Goal: Communication & Community: Participate in discussion

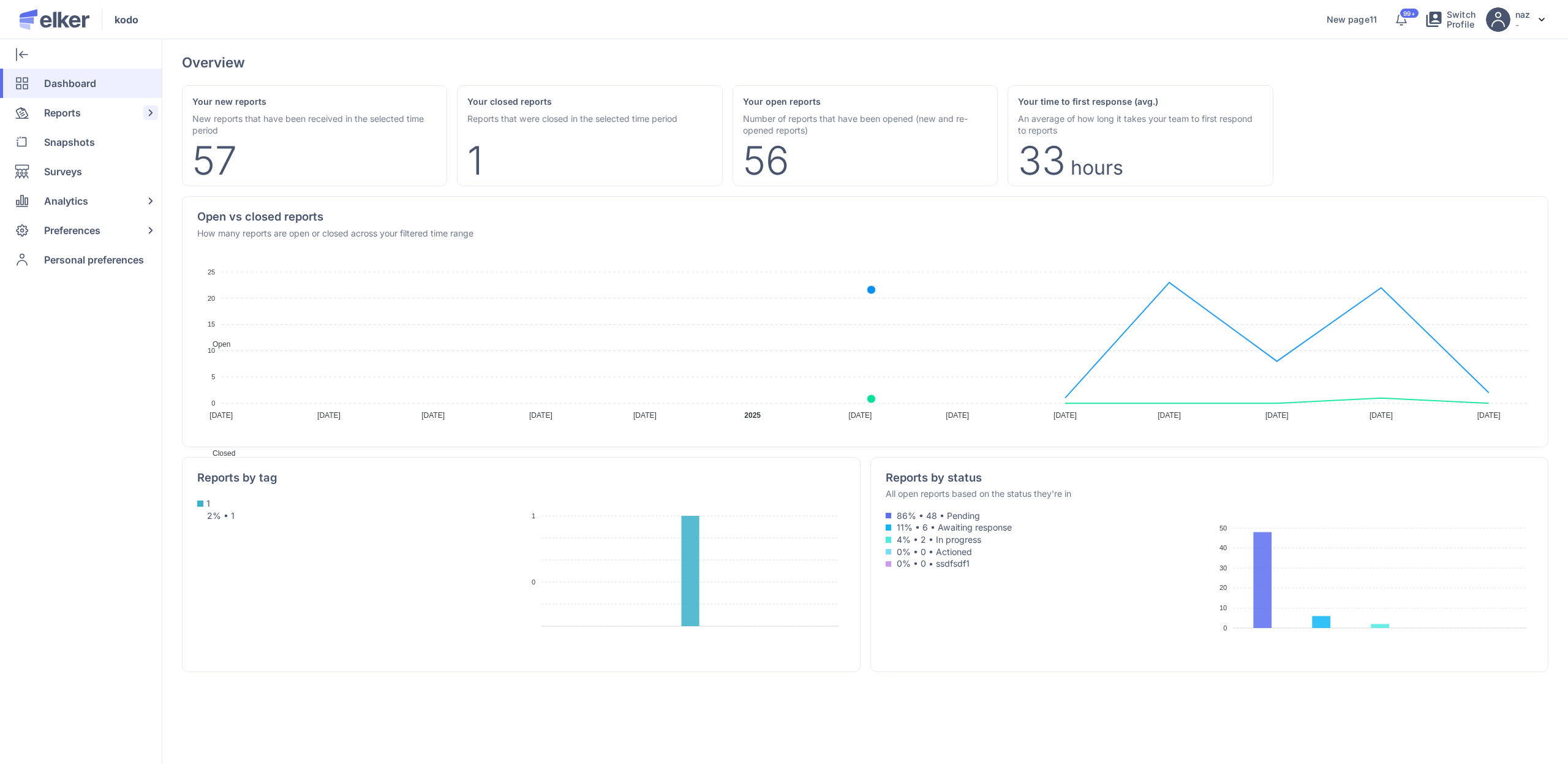
click at [86, 111] on div "Reports" at bounding box center [78, 112] width 157 height 29
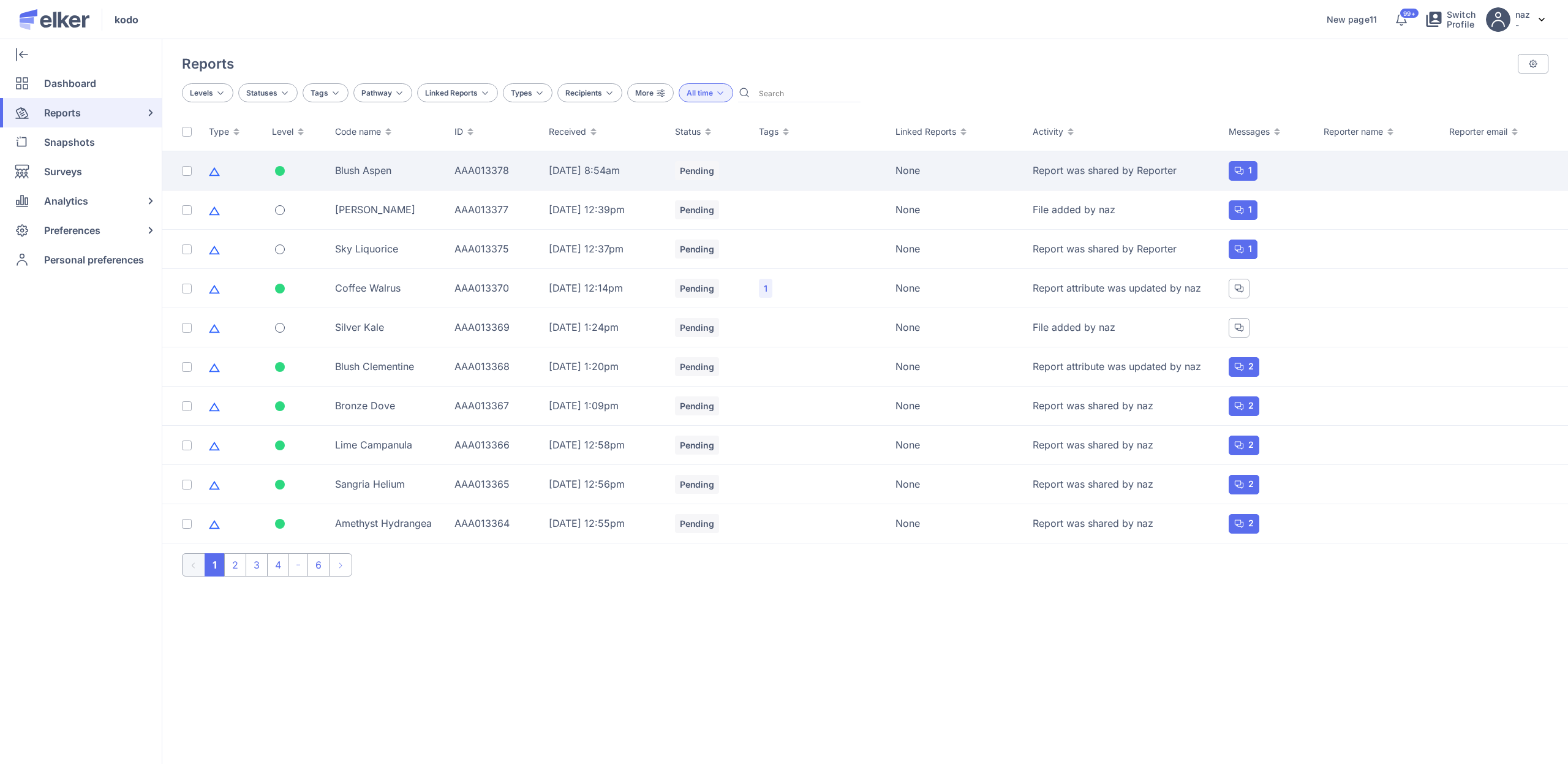
click at [369, 175] on div "Blush Aspen" at bounding box center [388, 169] width 105 height 14
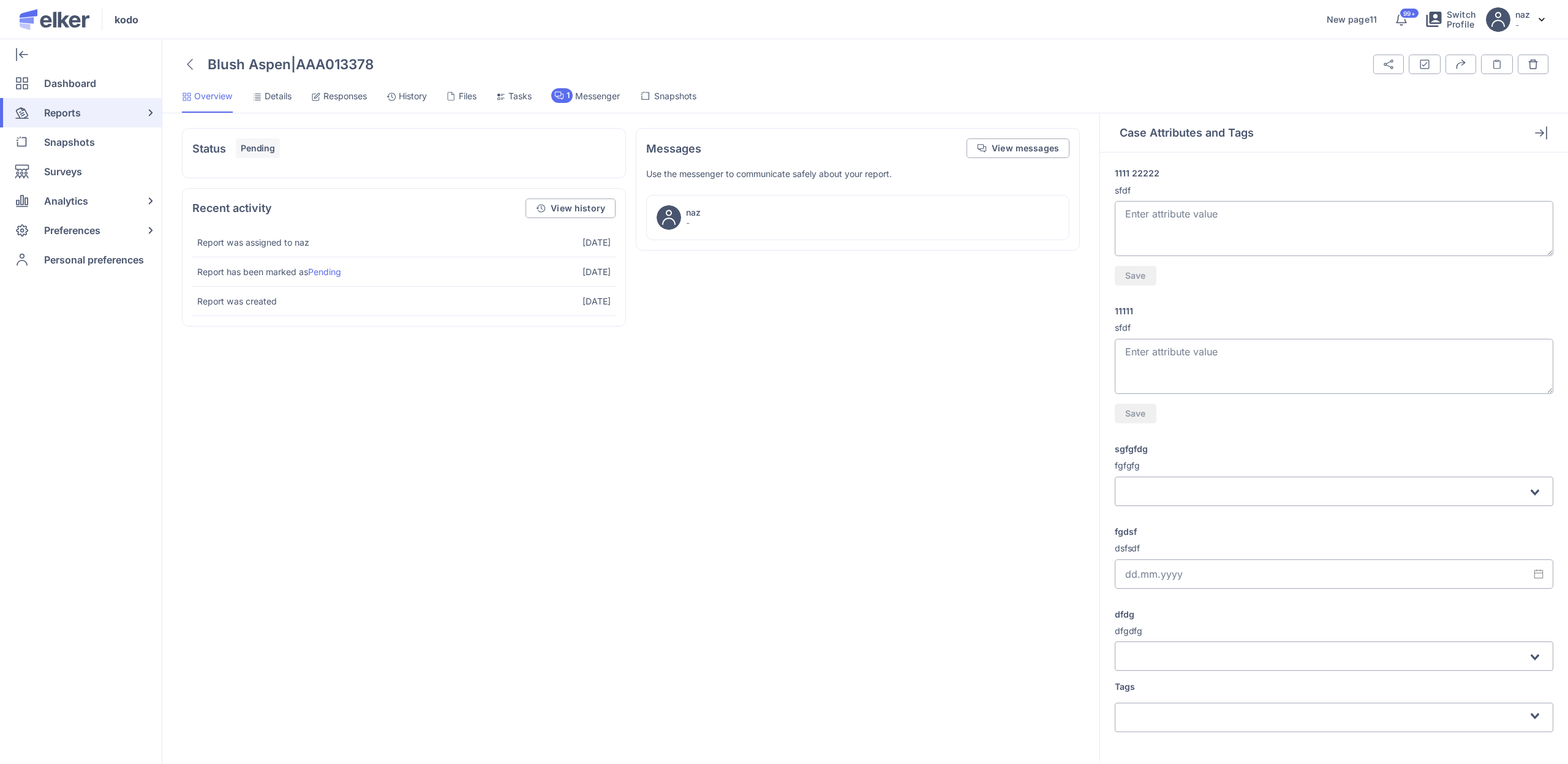
click at [351, 84] on div "Blush Aspen | AAA013378 Share Attributes and Tags Export Case Notes" at bounding box center [865, 408] width 1406 height 710
click at [346, 99] on span "Responses" at bounding box center [345, 96] width 44 height 13
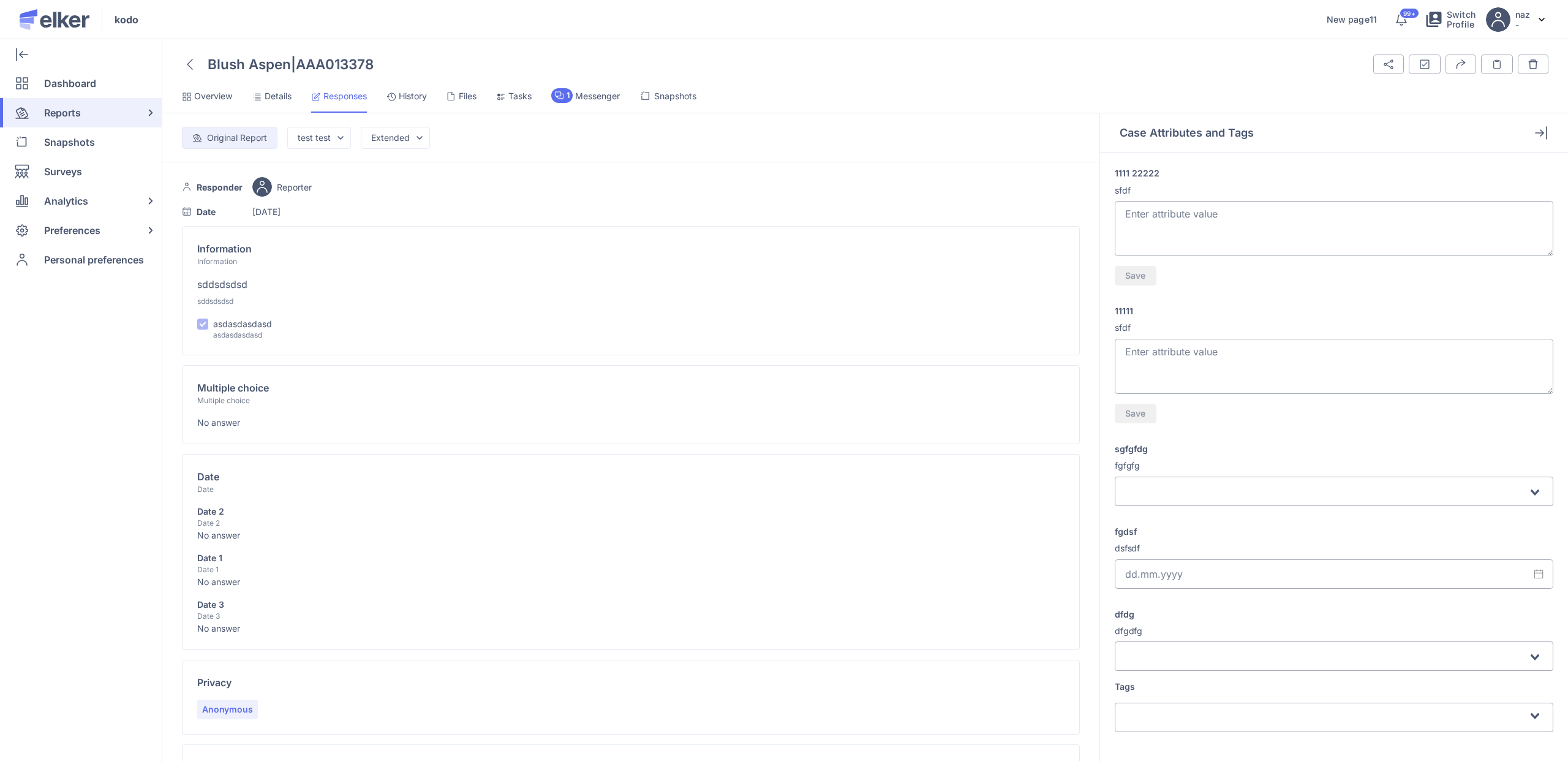
click at [188, 60] on icon at bounding box center [189, 64] width 6 height 11
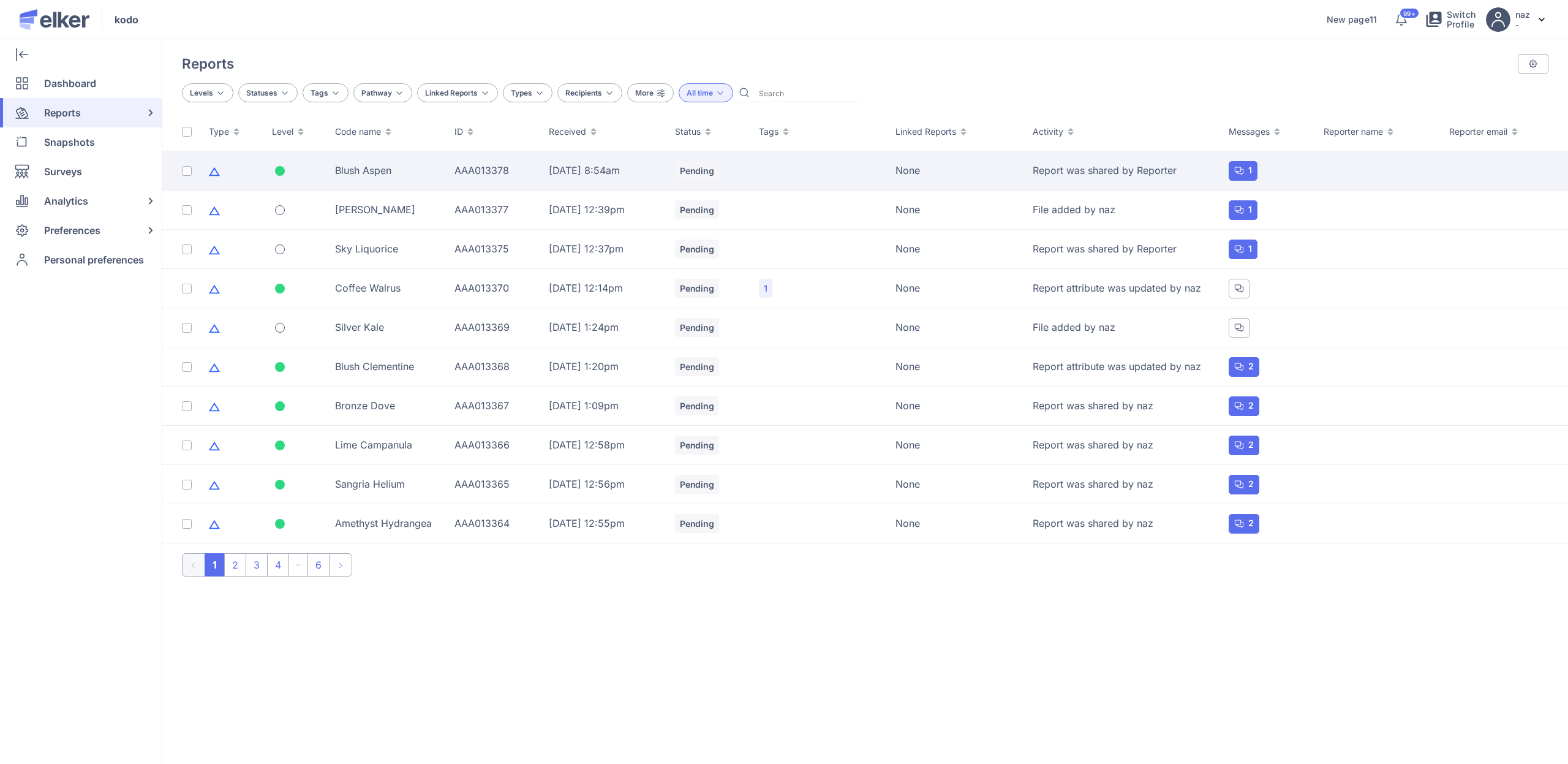
click at [396, 180] on td "Blush Aspen" at bounding box center [388, 170] width 120 height 39
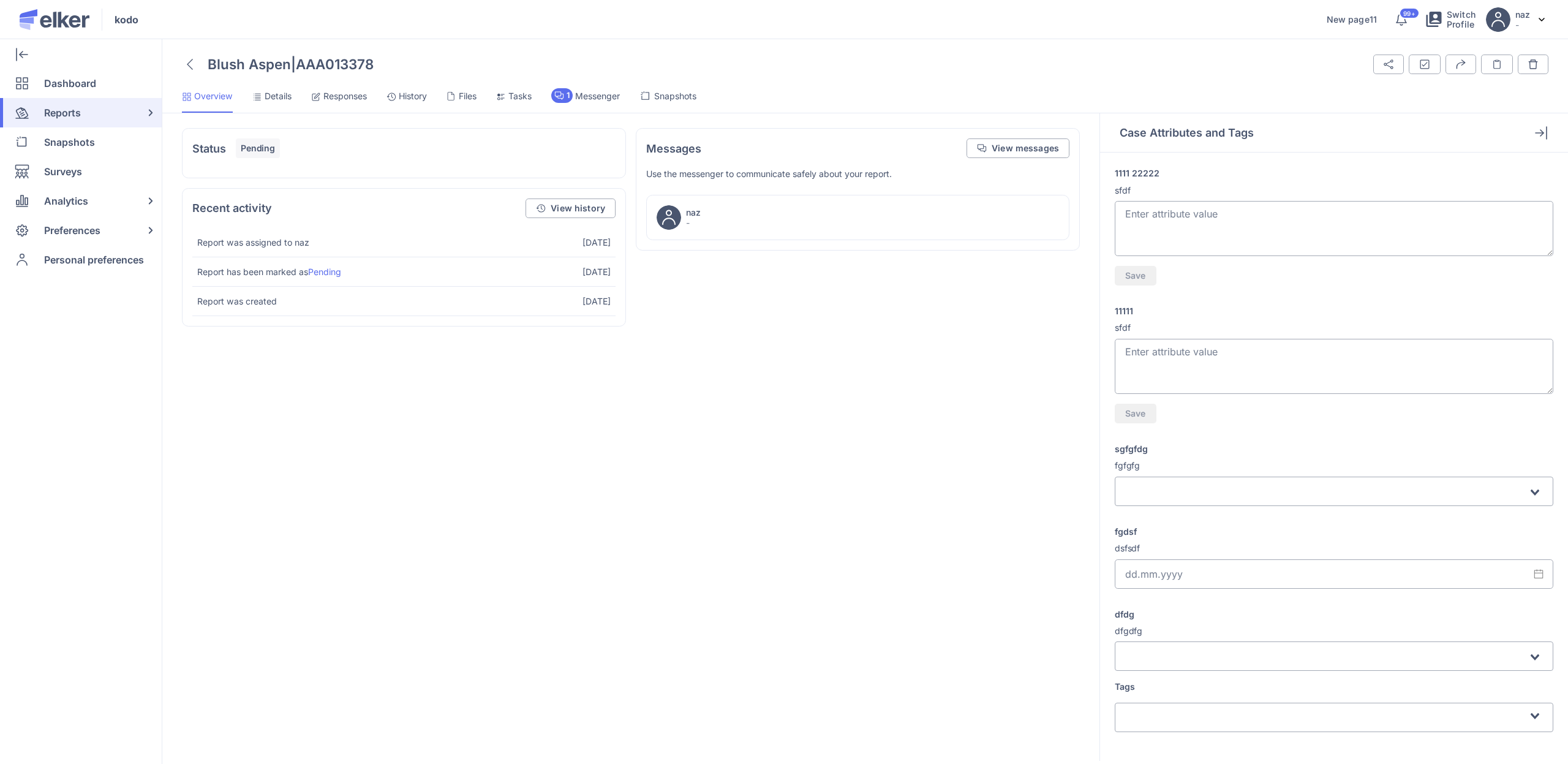
click at [600, 99] on span "Messenger" at bounding box center [597, 96] width 44 height 13
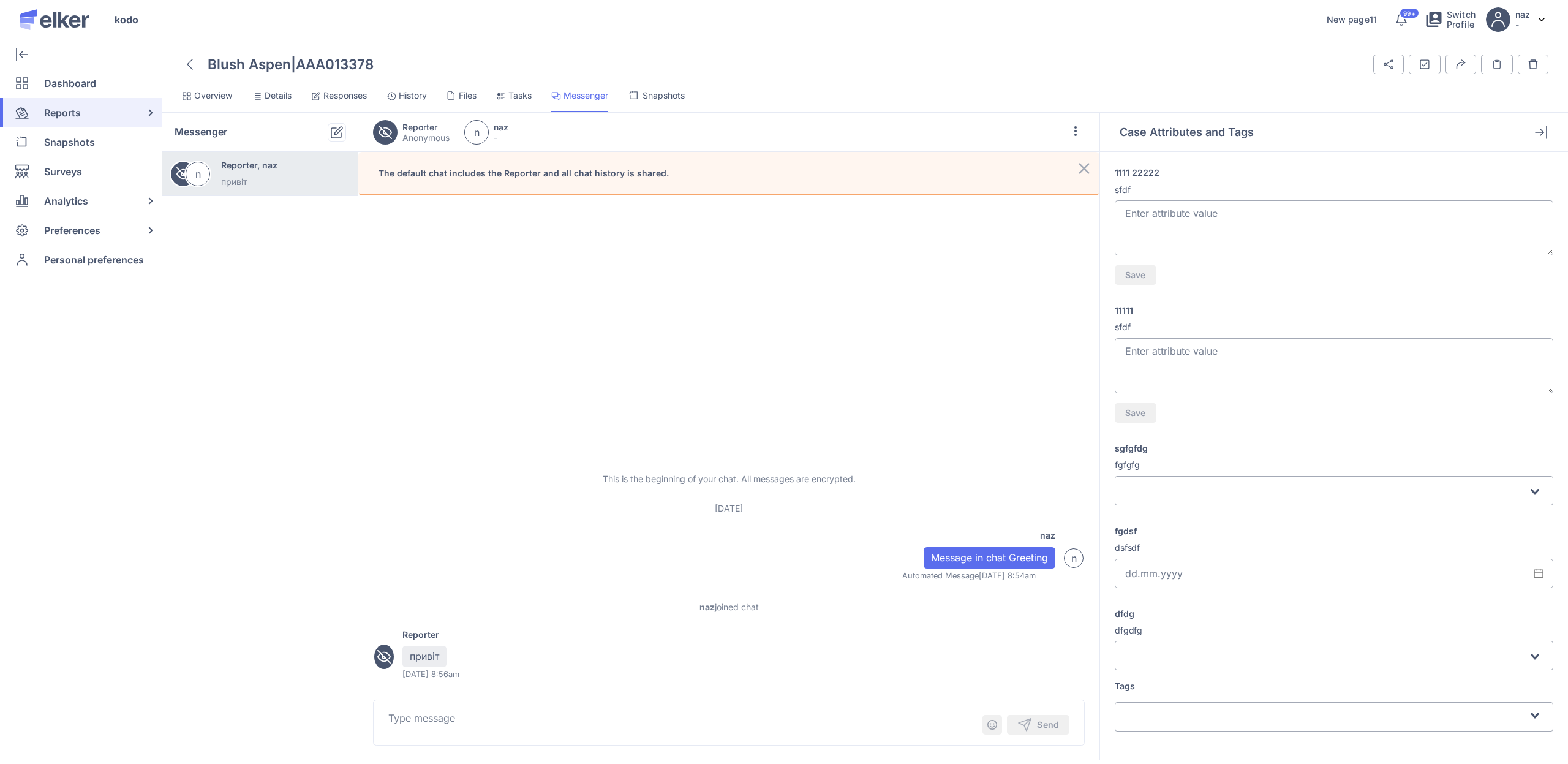
click at [609, 712] on textarea at bounding box center [683, 725] width 591 height 29
type textarea "привіт, ще раз"
click at [1059, 724] on span "Send" at bounding box center [1059, 724] width 0 height 0
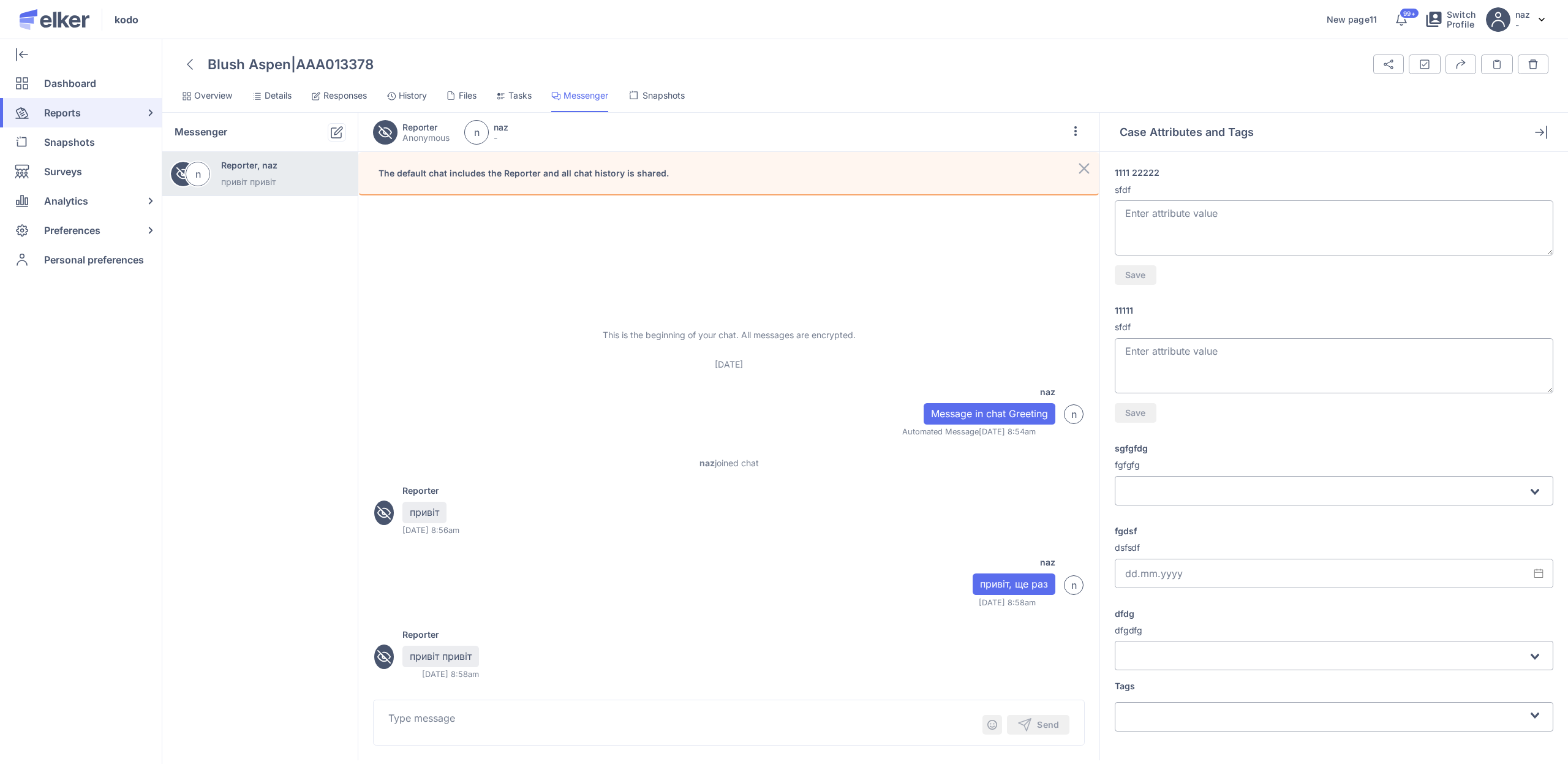
click at [600, 536] on div "Reporter привіт 12 Aug 2025 - 8:56am" at bounding box center [729, 512] width 711 height 57
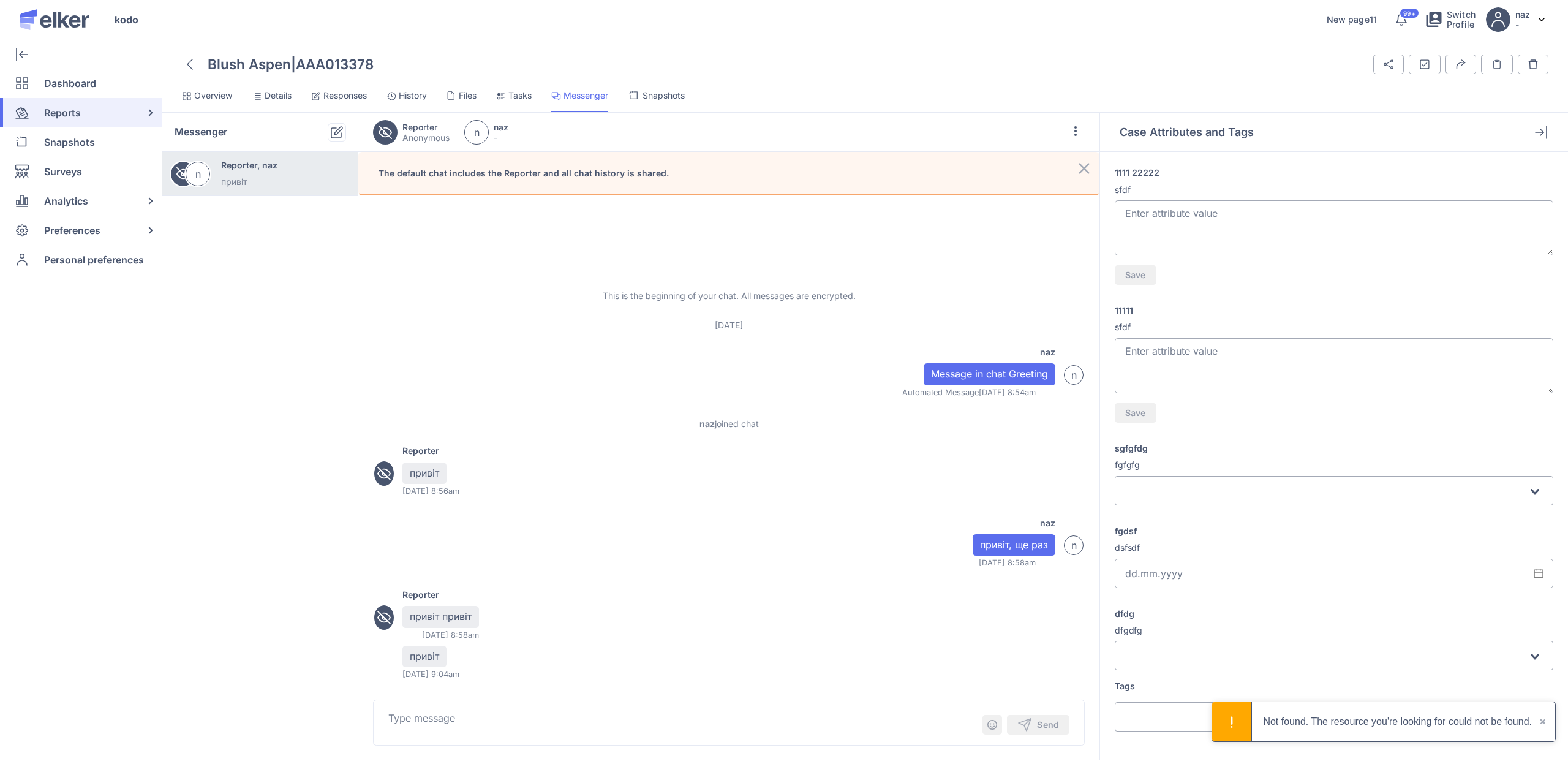
click at [534, 715] on textarea at bounding box center [683, 725] width 591 height 29
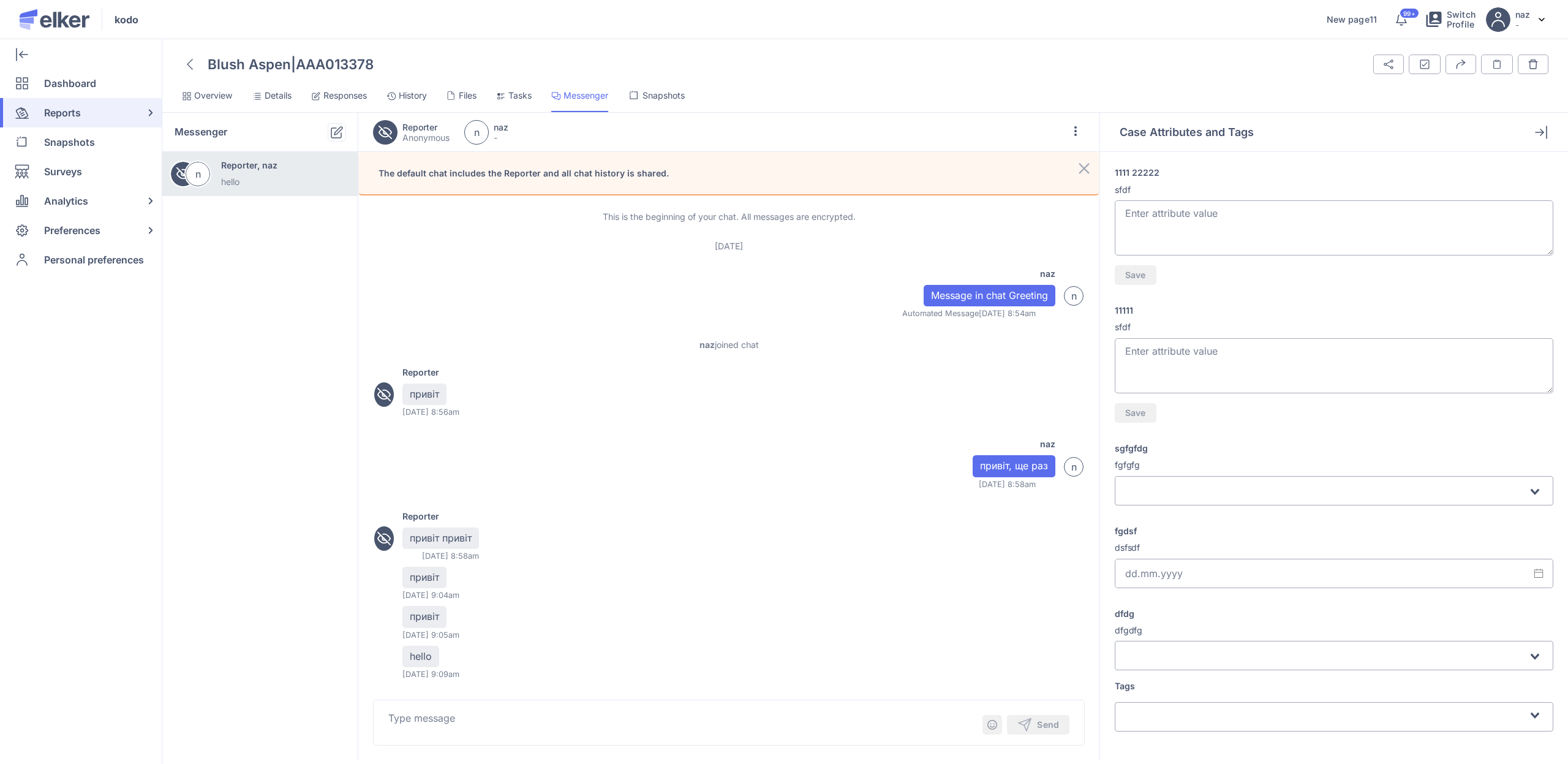
click at [188, 64] on icon at bounding box center [189, 64] width 6 height 11
